Goal: Task Accomplishment & Management: Manage account settings

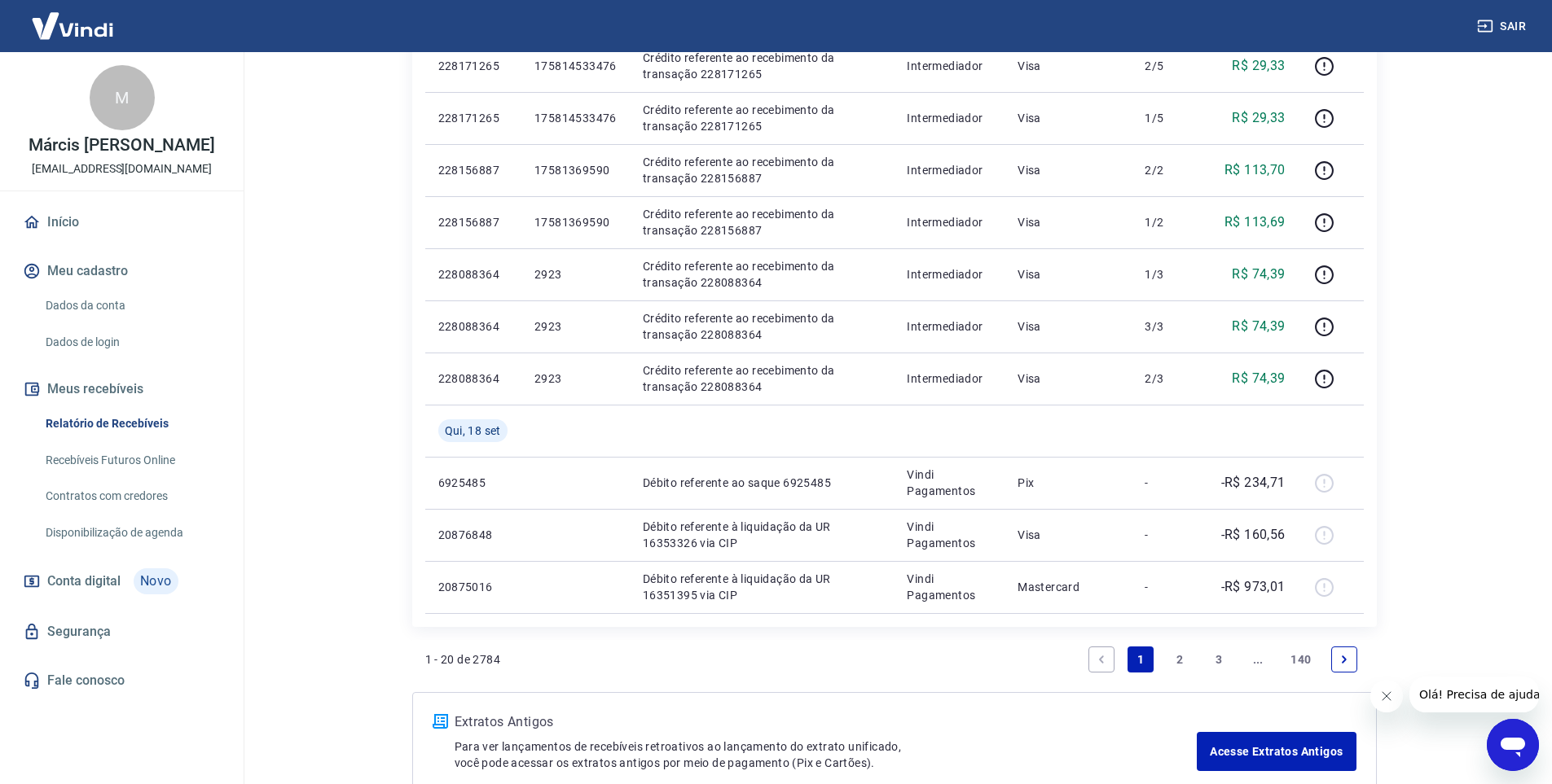
scroll to position [896, 0]
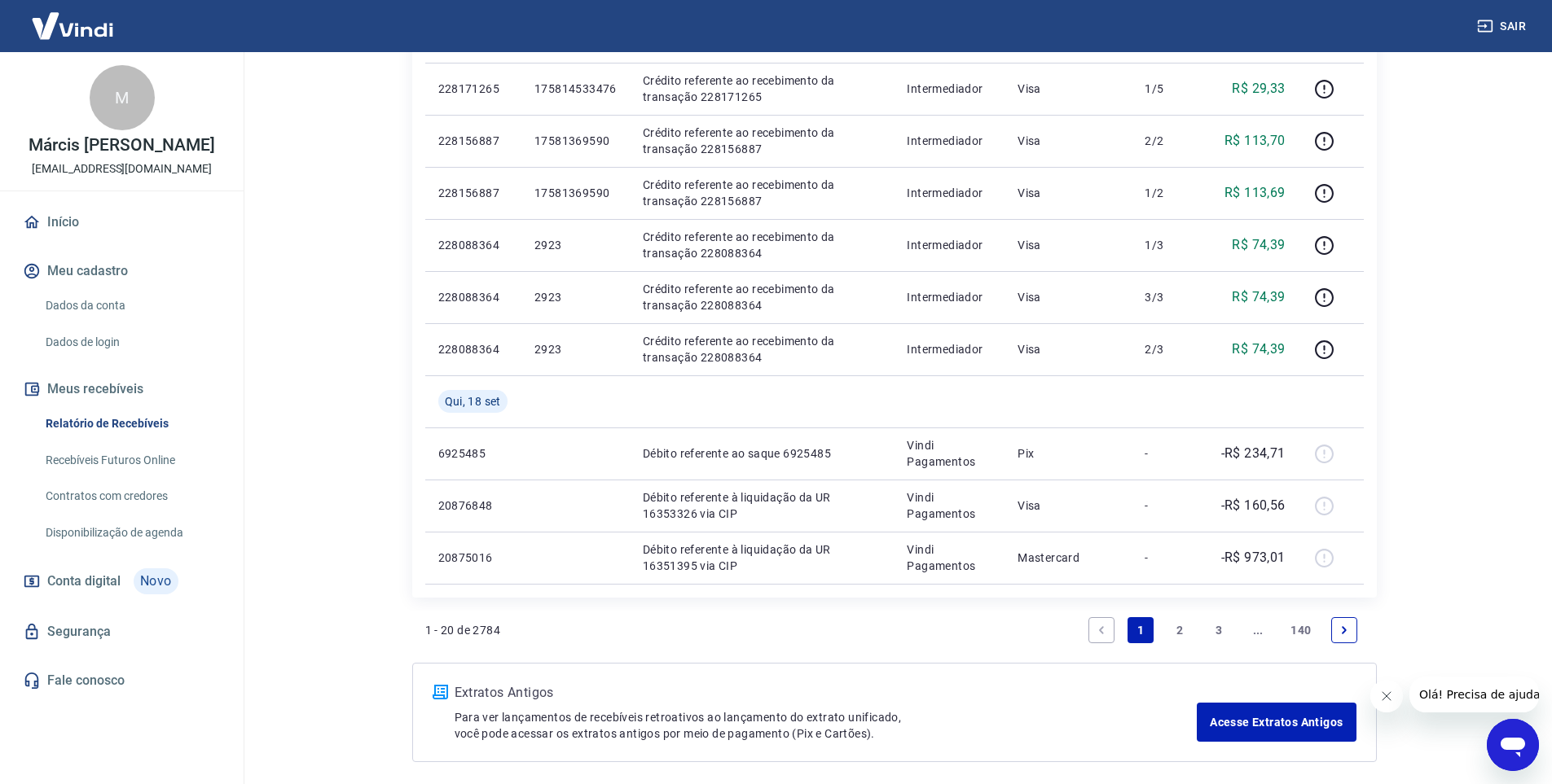
click at [1180, 627] on link "2" at bounding box center [1180, 631] width 26 height 26
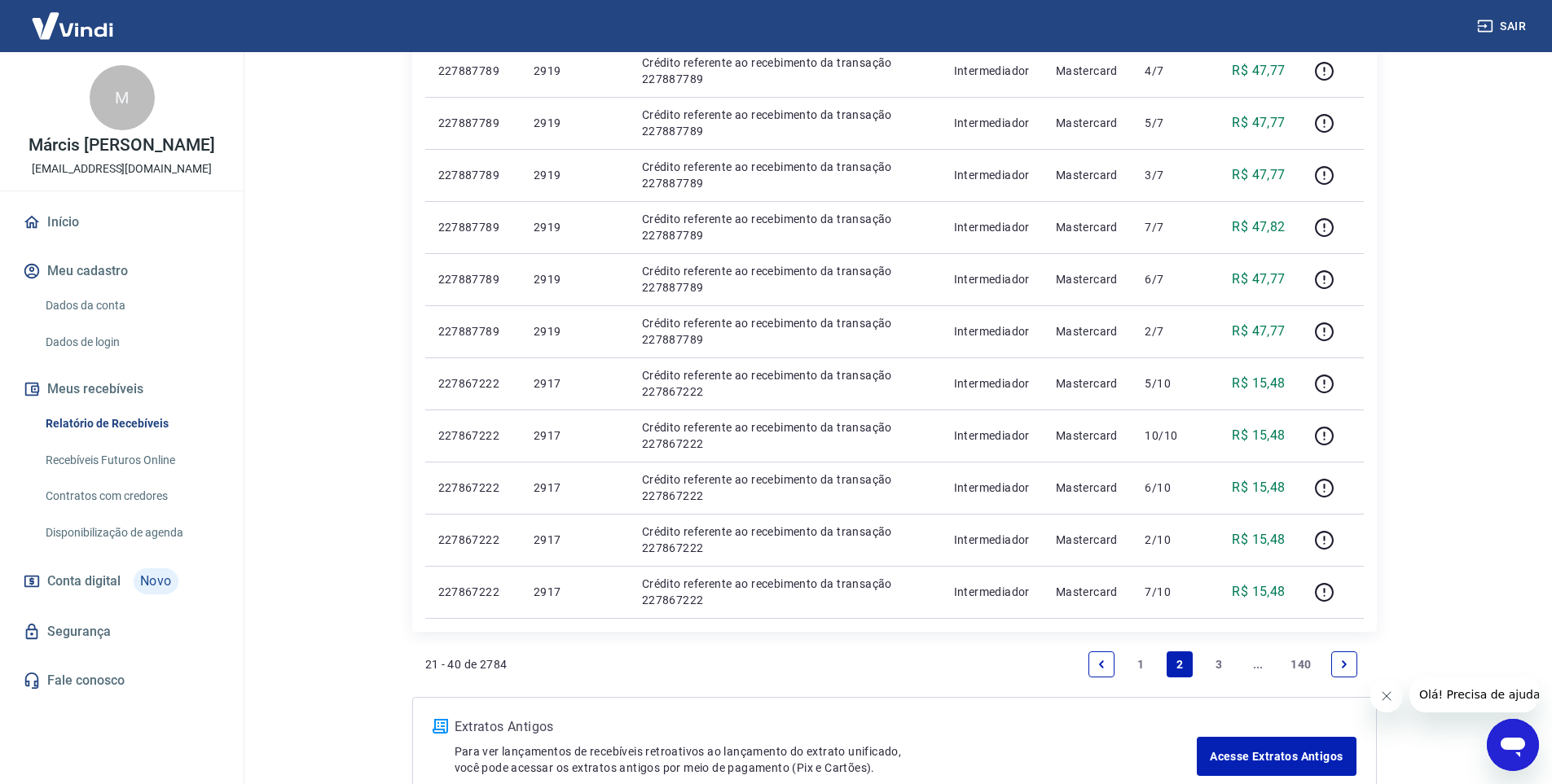
scroll to position [911, 0]
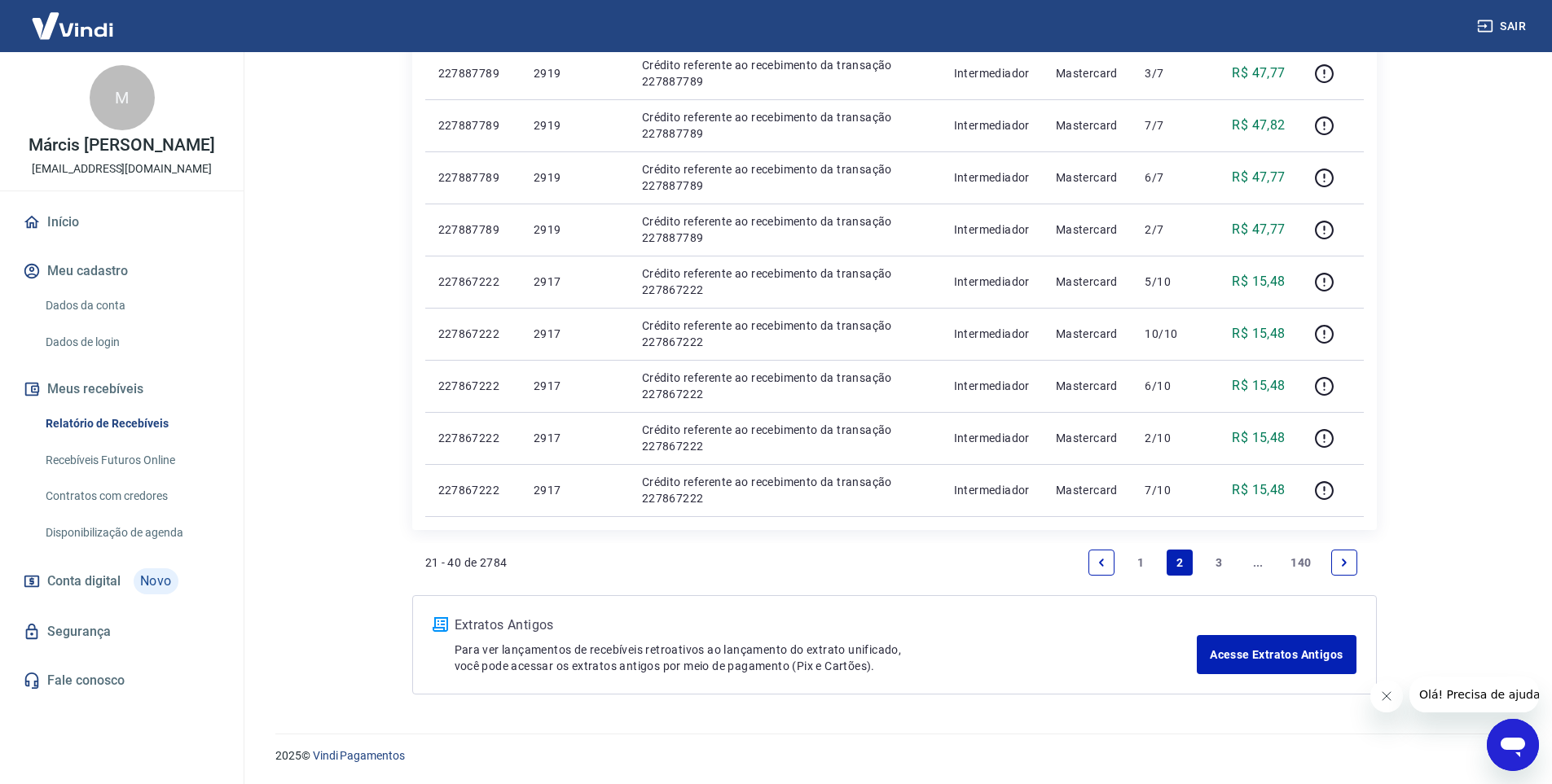
click at [1138, 561] on link "1" at bounding box center [1140, 563] width 26 height 26
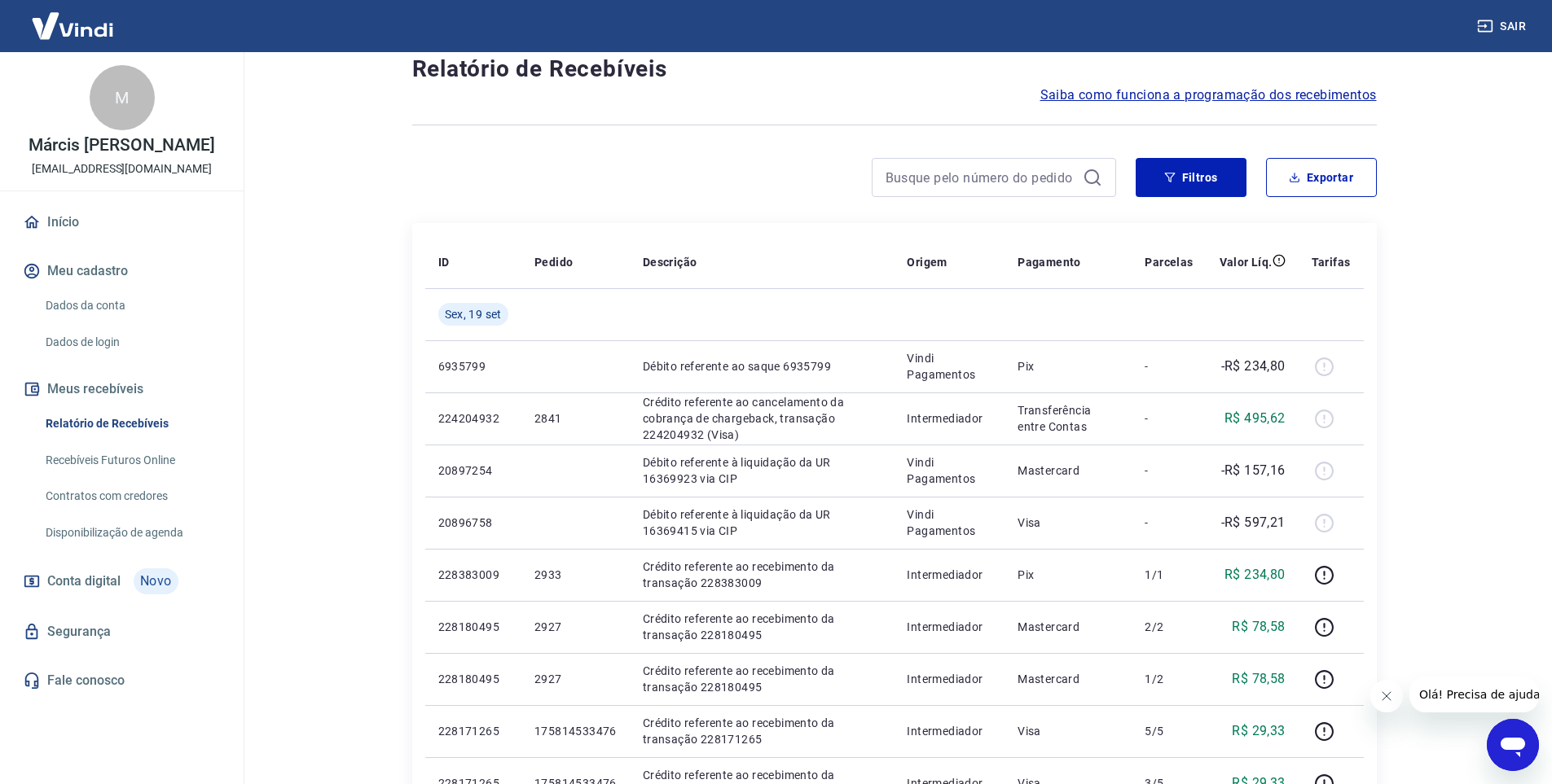
scroll to position [81, 0]
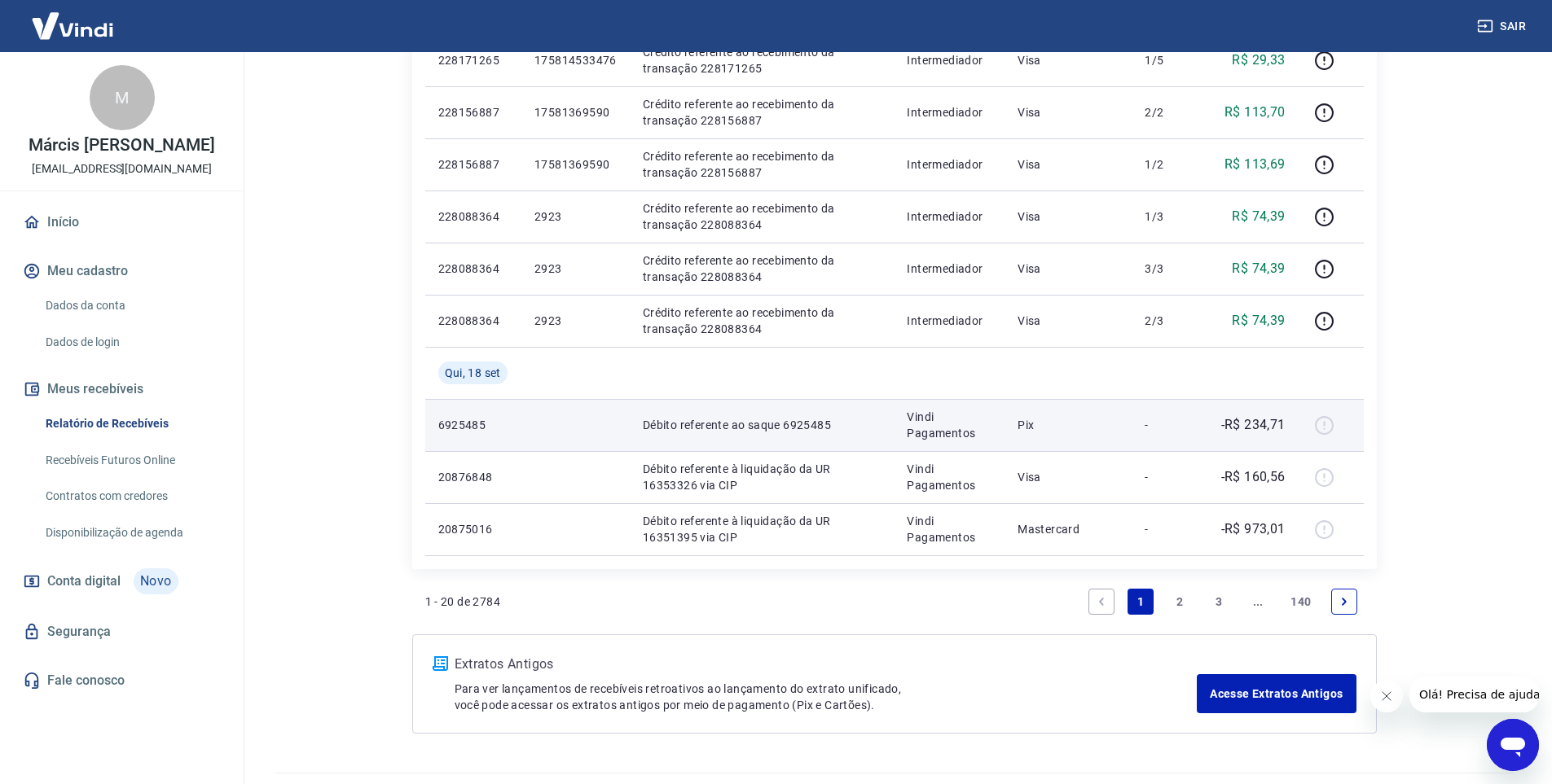
scroll to position [964, 0]
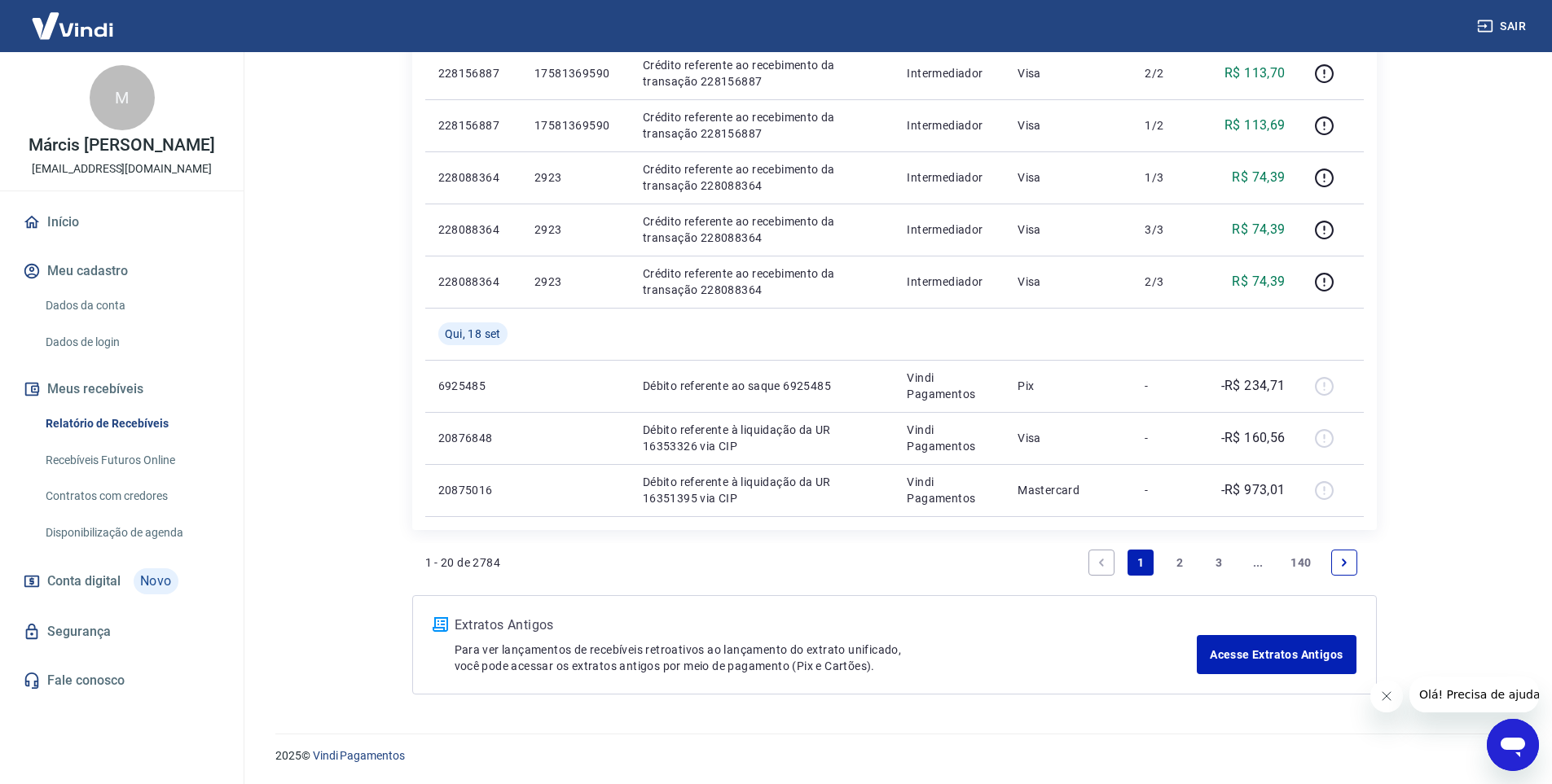
click at [1178, 567] on link "2" at bounding box center [1180, 563] width 26 height 26
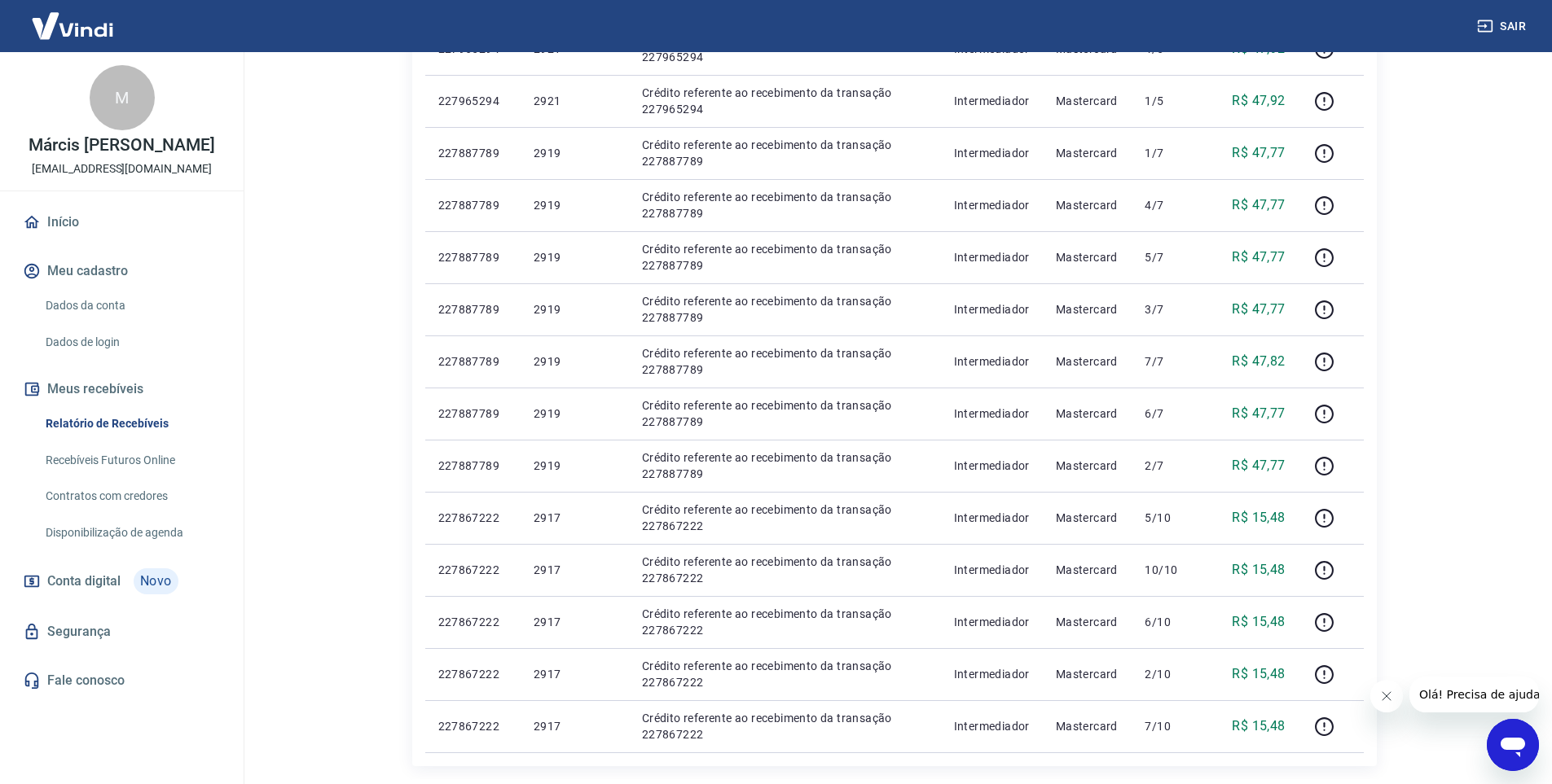
scroll to position [911, 0]
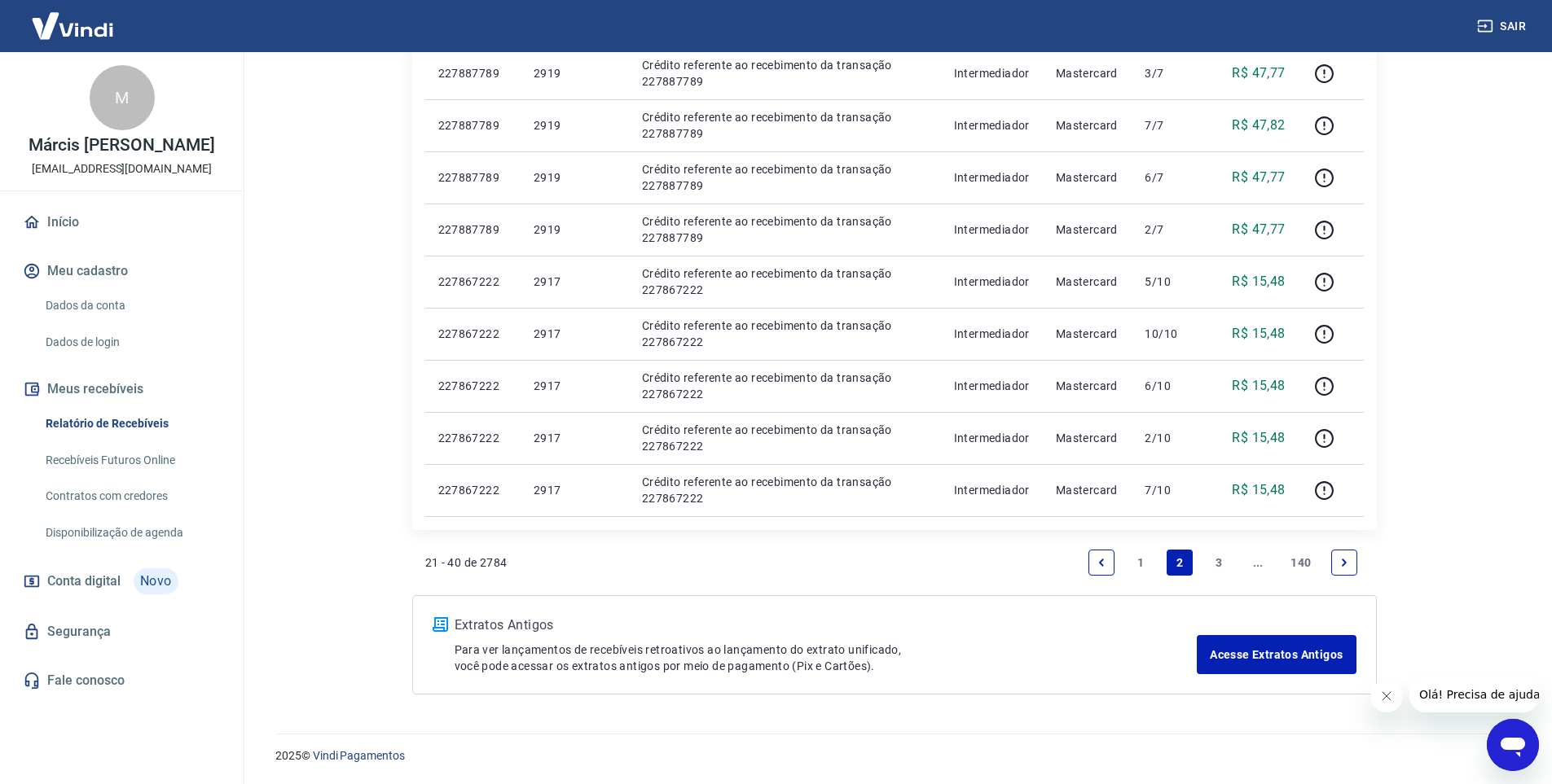
click at [1138, 562] on link "1" at bounding box center [1140, 563] width 26 height 26
